Goal: Register for event/course

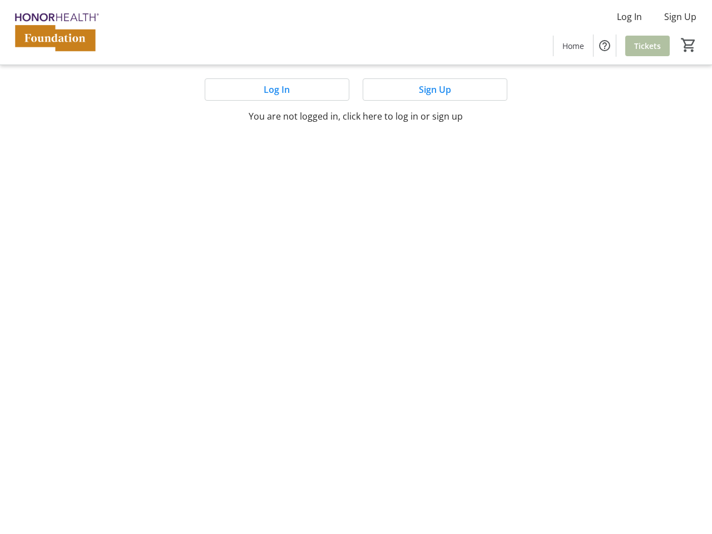
click at [356, 267] on mat-sidenav-content "Log In Sign Up Home Tickets 0 Home Tickets Log In Sign Up You are not logged in…" at bounding box center [356, 267] width 712 height 534
click at [56, 32] on img at bounding box center [56, 32] width 99 height 56
click at [629, 17] on html "Log In Sign Up Home Tickets 0 Home Tickets Log In Sign Up You are not logged in…" at bounding box center [356, 267] width 712 height 534
click at [680, 17] on html "Log In Sign Up Home Tickets 0 Home Tickets Log In Sign Up You are not logged in…" at bounding box center [356, 267] width 712 height 534
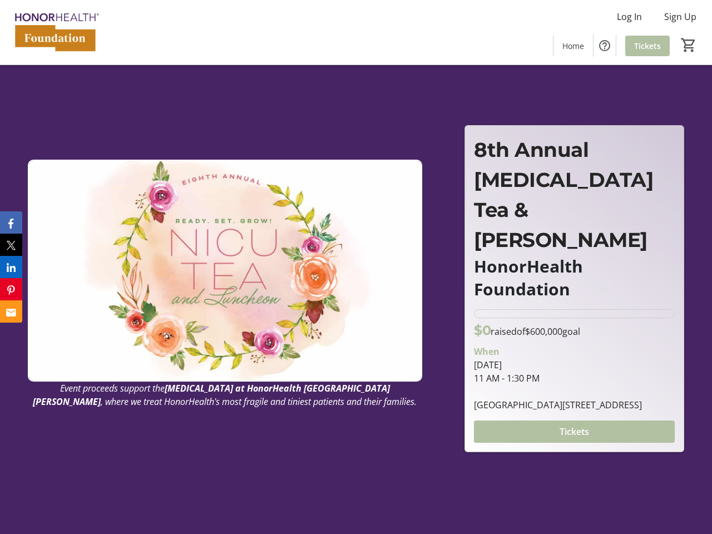
click at [605, 46] on html "Log In Sign Up Home Tickets 0 Home Tickets Event proceeds support the [MEDICAL_…" at bounding box center [356, 354] width 712 height 708
click at [689, 45] on html "Log In Sign Up Home Tickets 0 Home Tickets Event proceeds support the [MEDICAL_…" at bounding box center [356, 354] width 712 height 708
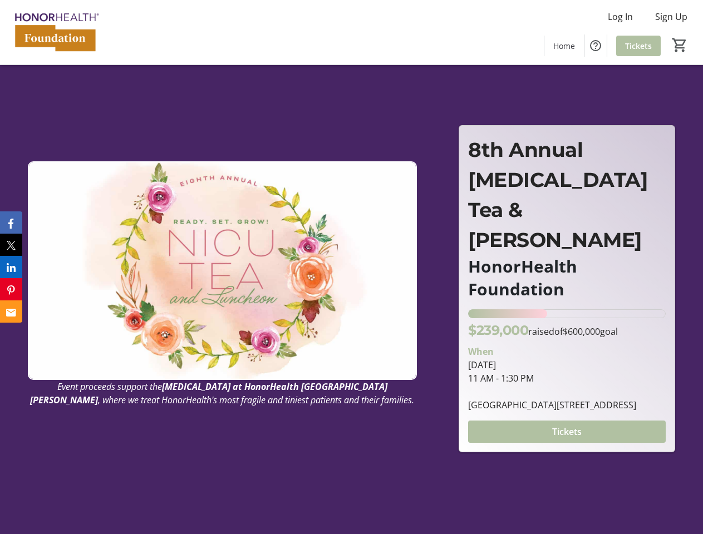
click at [277, 90] on html "Log In Sign Up Home Tickets 0 Home Tickets Event proceeds support the [MEDICAL_…" at bounding box center [351, 354] width 703 height 708
